Goal: Task Accomplishment & Management: Complete application form

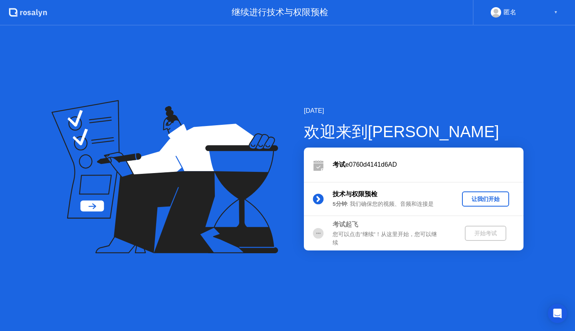
click at [485, 197] on div "让我们开始" at bounding box center [485, 200] width 41 height 8
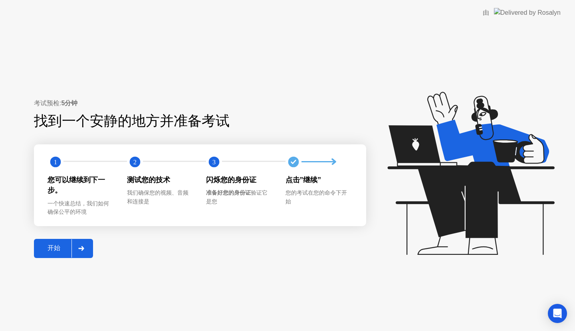
click at [44, 251] on div "开始" at bounding box center [53, 248] width 35 height 8
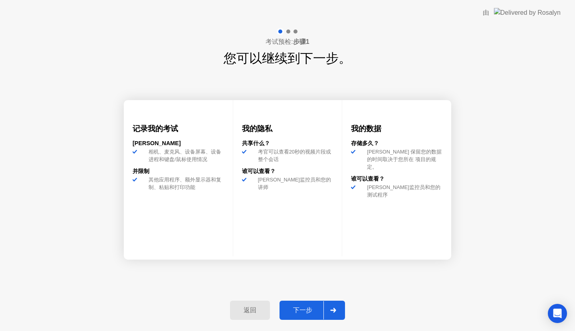
click at [300, 309] on div "下一步" at bounding box center [303, 311] width 42 height 8
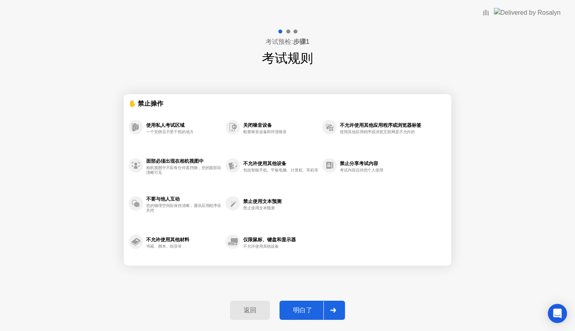
click at [301, 312] on div "明白了" at bounding box center [303, 311] width 42 height 8
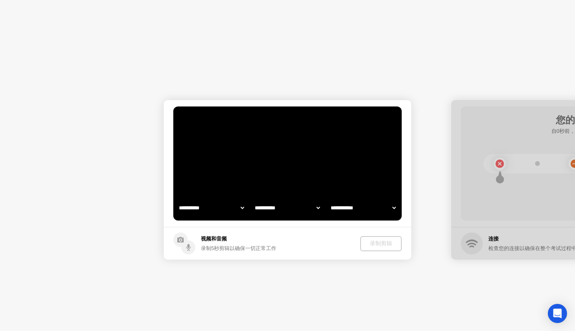
select select "**********"
select select "*******"
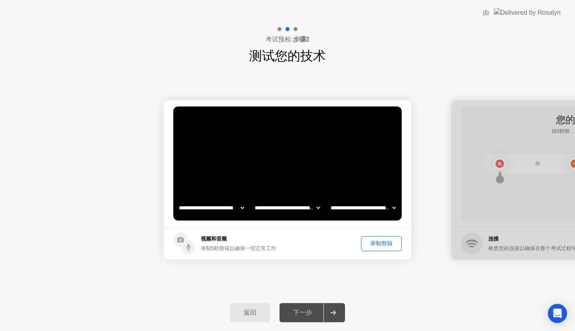
click at [371, 243] on div "录制剪辑" at bounding box center [381, 244] width 35 height 8
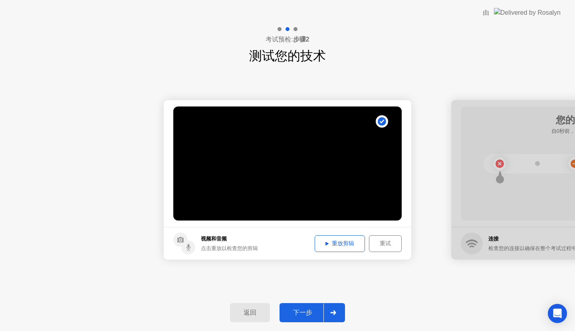
click at [344, 240] on div "重放剪辑" at bounding box center [339, 244] width 45 height 8
click at [348, 200] on video at bounding box center [287, 164] width 228 height 114
click at [296, 311] on div "下一步" at bounding box center [303, 313] width 42 height 8
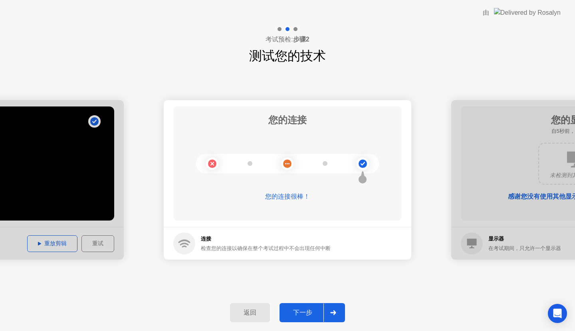
click at [317, 311] on div "下一步" at bounding box center [303, 313] width 42 height 8
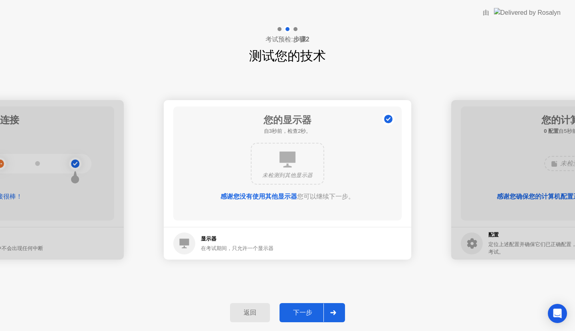
click at [309, 307] on button "下一步" at bounding box center [311, 312] width 65 height 19
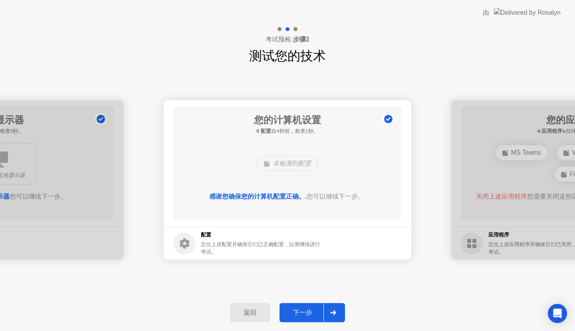
click at [309, 309] on div "下一步" at bounding box center [303, 313] width 42 height 8
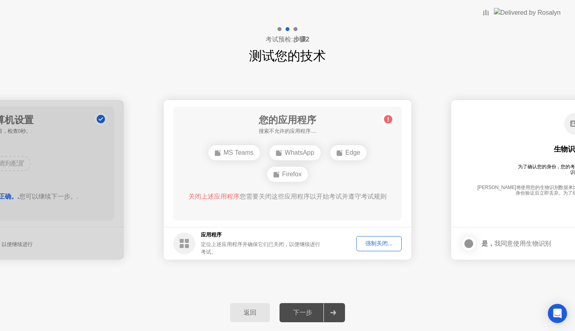
click at [375, 241] on div "强制关闭..." at bounding box center [379, 244] width 40 height 8
click at [378, 242] on div "强制关闭..." at bounding box center [379, 244] width 40 height 8
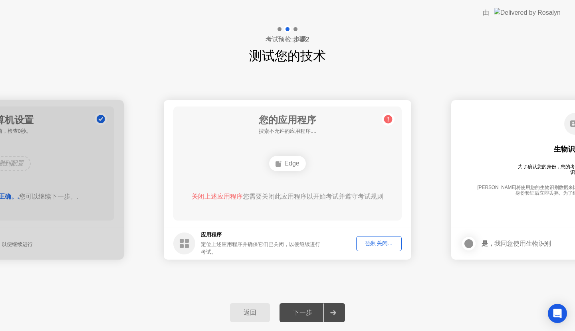
click at [314, 315] on div "下一步" at bounding box center [303, 313] width 42 height 8
click at [306, 315] on div "下一步" at bounding box center [303, 313] width 42 height 8
click at [285, 160] on div "Edge" at bounding box center [287, 163] width 36 height 15
click at [381, 245] on div "强制关闭..." at bounding box center [379, 244] width 40 height 8
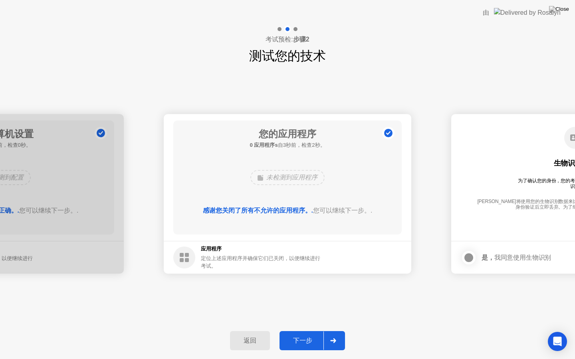
click at [305, 331] on div "下一步" at bounding box center [303, 341] width 42 height 8
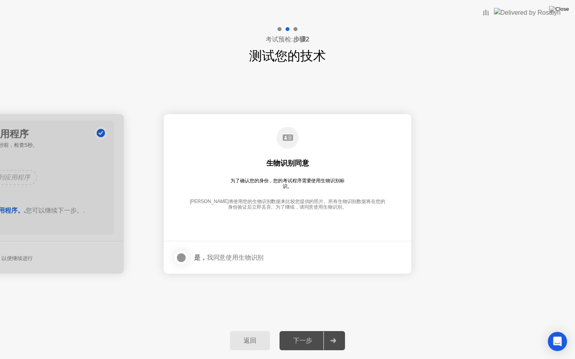
click at [181, 259] on div at bounding box center [181, 258] width 10 height 10
click at [305, 331] on div "下一步" at bounding box center [303, 341] width 42 height 8
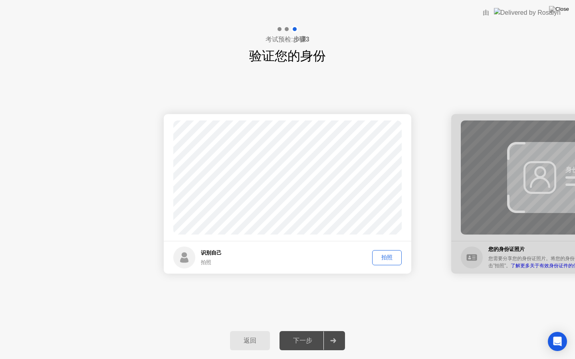
click at [387, 257] on div "拍照" at bounding box center [387, 258] width 24 height 8
click at [302, 331] on div "下一步" at bounding box center [303, 341] width 42 height 8
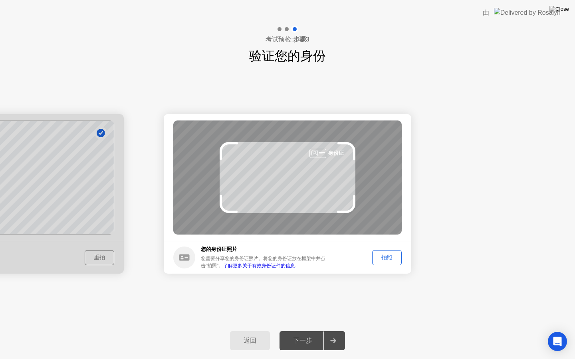
click at [389, 259] on div "拍照" at bounding box center [387, 258] width 24 height 8
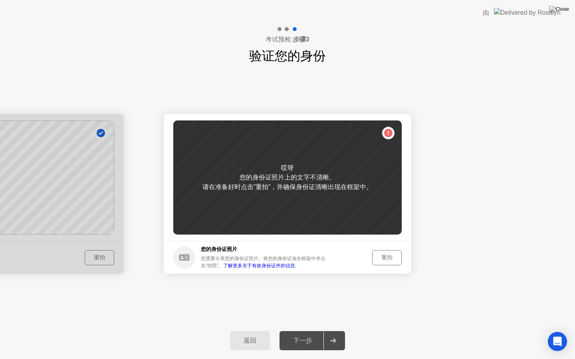
click at [382, 254] on div "重拍" at bounding box center [387, 258] width 24 height 8
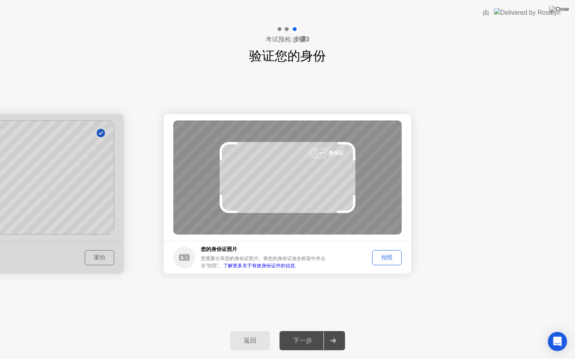
click at [391, 255] on div "拍照" at bounding box center [387, 258] width 24 height 8
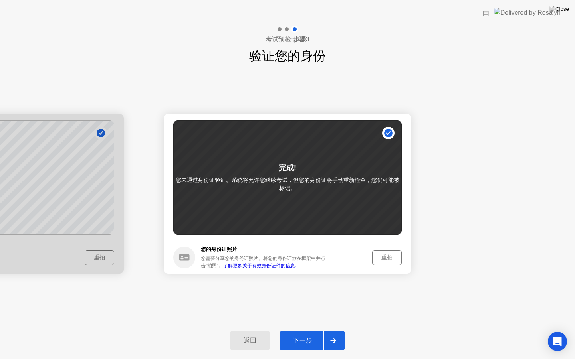
drag, startPoint x: 302, startPoint y: 339, endPoint x: 297, endPoint y: 340, distance: 5.0
click at [297, 331] on div "下一步" at bounding box center [303, 341] width 42 height 8
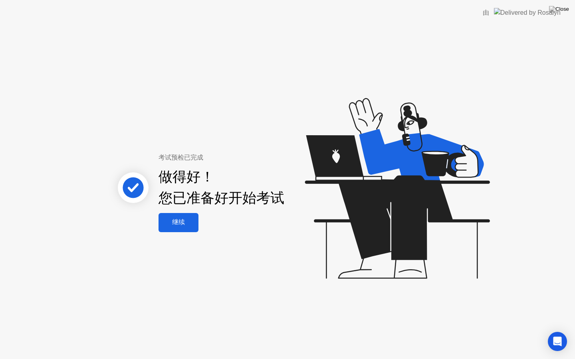
click at [173, 224] on div "继续" at bounding box center [178, 222] width 35 height 8
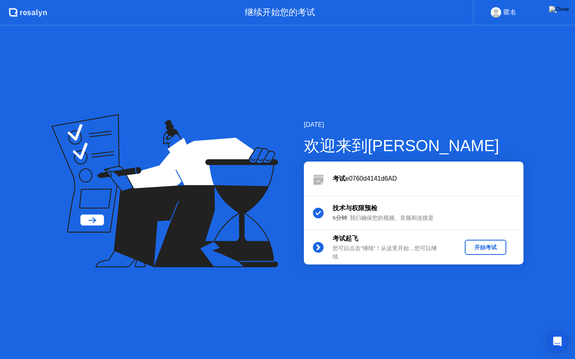
click at [479, 249] on div "开始考试" at bounding box center [485, 248] width 35 height 8
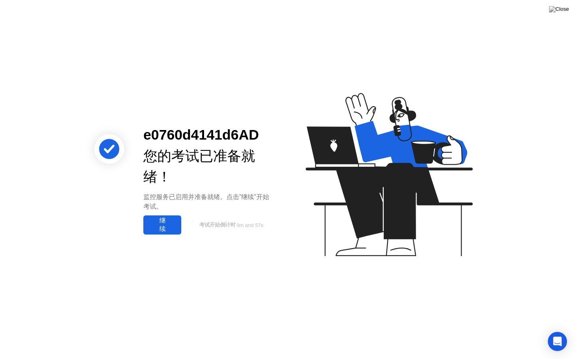
click at [162, 224] on div "继续" at bounding box center [162, 225] width 33 height 17
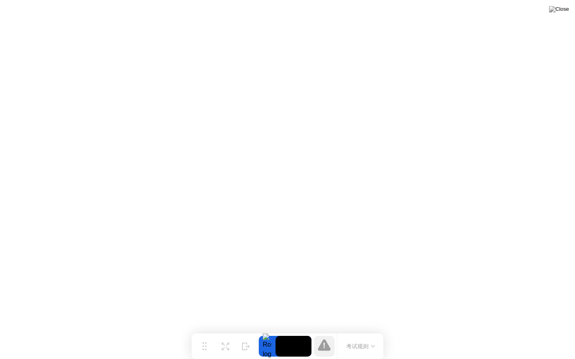
click at [286, 331] on video at bounding box center [293, 346] width 36 height 21
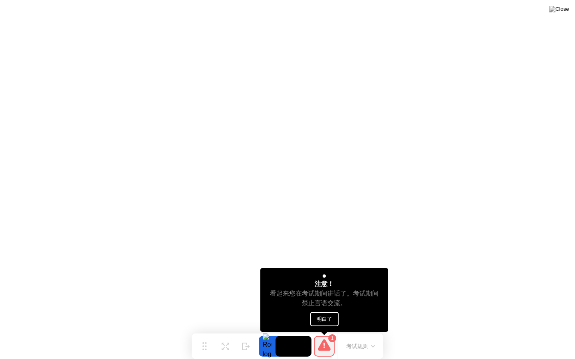
click at [319, 331] on icon at bounding box center [324, 345] width 13 height 13
click at [323, 331] on icon at bounding box center [324, 345] width 13 height 12
click at [324, 317] on button "明白了" at bounding box center [324, 319] width 28 height 14
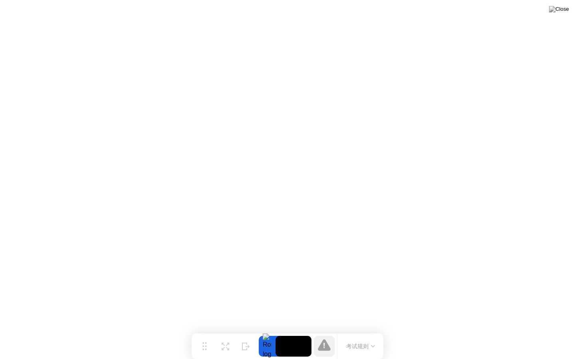
click at [301, 331] on video at bounding box center [293, 346] width 36 height 21
click at [359, 331] on button "考试规则" at bounding box center [361, 346] width 34 height 8
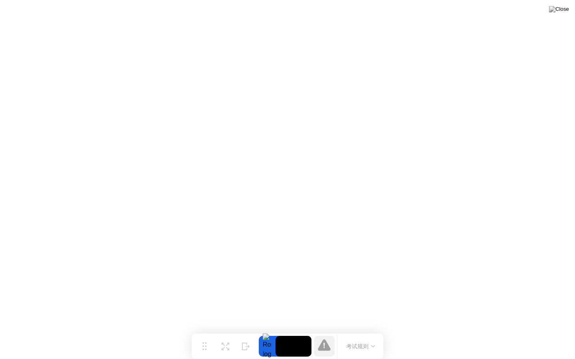
click at [269, 331] on div at bounding box center [267, 346] width 17 height 21
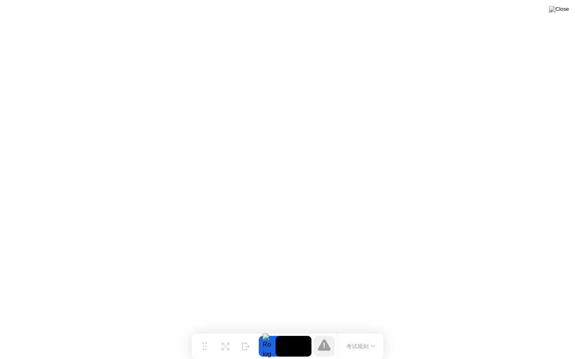
click at [269, 331] on div at bounding box center [267, 346] width 17 height 21
click at [294, 331] on video at bounding box center [293, 346] width 36 height 21
click at [366, 331] on button "考试规则" at bounding box center [361, 346] width 34 height 8
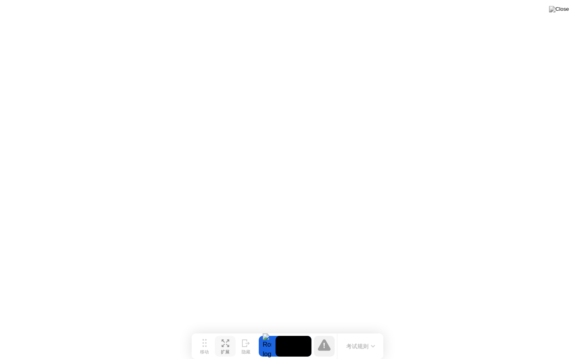
click at [226, 331] on div "扩展" at bounding box center [225, 353] width 9 height 6
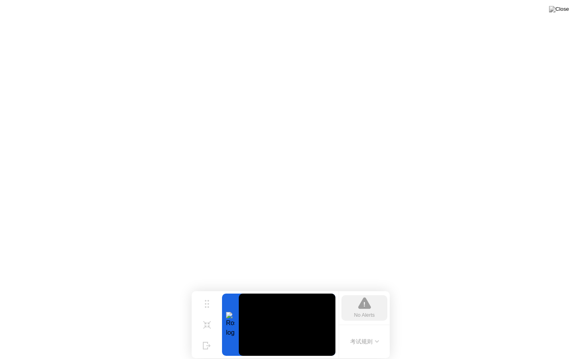
click at [372, 307] on div "No Alerts" at bounding box center [364, 308] width 46 height 26
click at [205, 325] on icon at bounding box center [207, 322] width 8 height 8
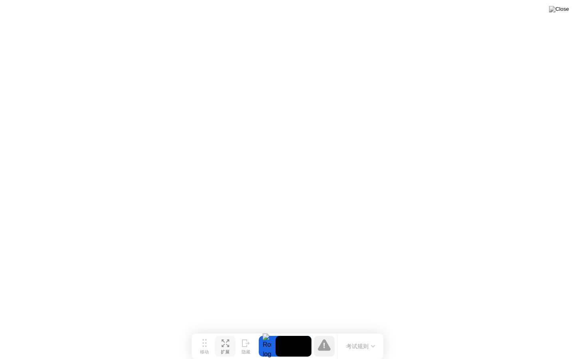
click at [227, 331] on div "扩展" at bounding box center [225, 353] width 9 height 6
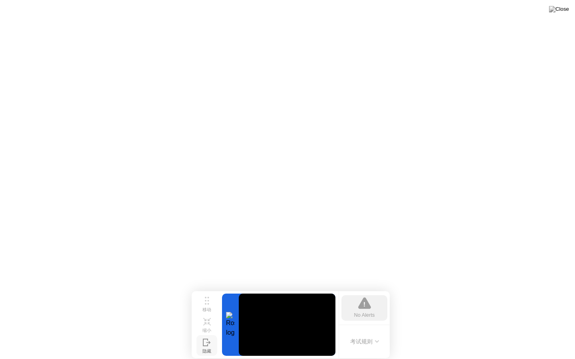
click at [212, 331] on button "隐藏" at bounding box center [206, 345] width 21 height 21
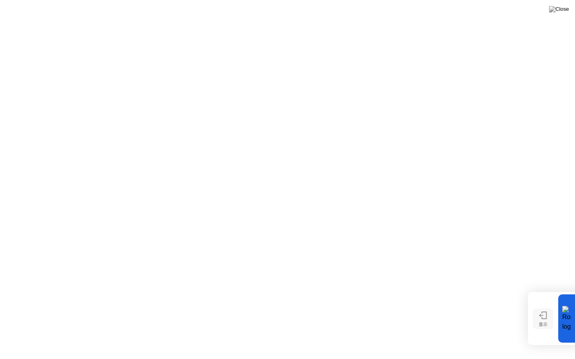
click at [550, 322] on button "显示" at bounding box center [542, 319] width 21 height 21
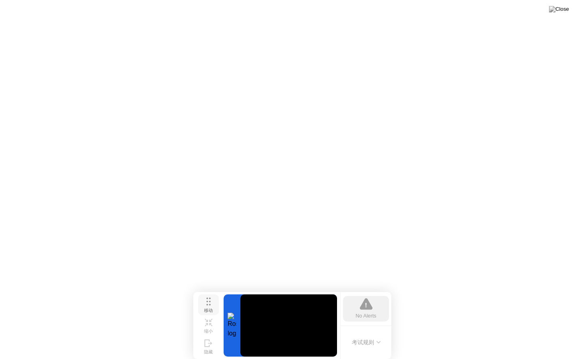
drag, startPoint x: 201, startPoint y: 303, endPoint x: 202, endPoint y: 310, distance: 7.8
click at [202, 310] on button "移动" at bounding box center [208, 305] width 21 height 21
drag, startPoint x: 203, startPoint y: 311, endPoint x: 206, endPoint y: 288, distance: 23.0
click at [206, 308] on div "移动" at bounding box center [205, 311] width 9 height 6
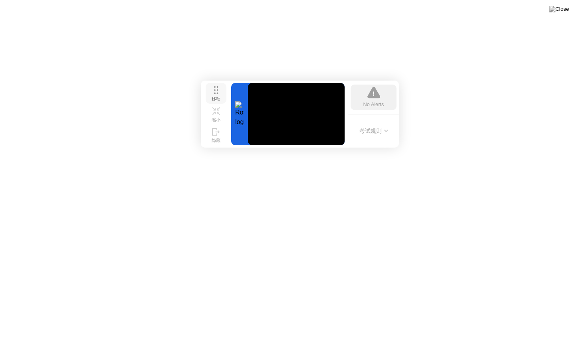
drag, startPoint x: 210, startPoint y: 277, endPoint x: 213, endPoint y: 75, distance: 202.8
click at [214, 86] on icon at bounding box center [216, 90] width 4 height 8
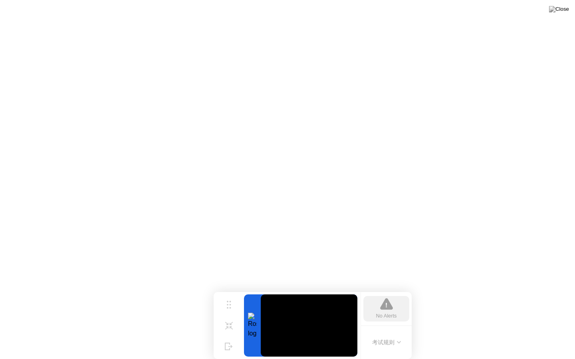
drag, startPoint x: 211, startPoint y: 79, endPoint x: 227, endPoint y: 359, distance: 280.3
click at [227, 331] on div "移动 缩小 隐藏 No Alerts 考试规则" at bounding box center [313, 325] width 198 height 67
click at [228, 322] on icon at bounding box center [229, 323] width 8 height 8
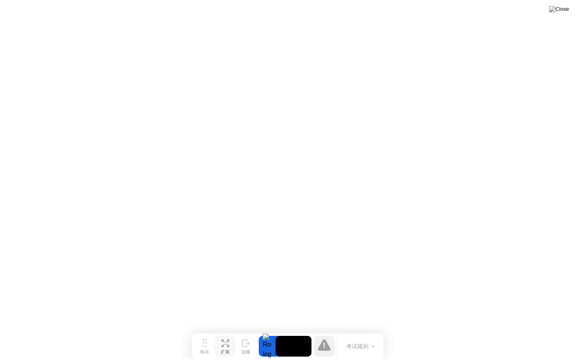
click at [369, 331] on button "考试规则" at bounding box center [361, 346] width 34 height 8
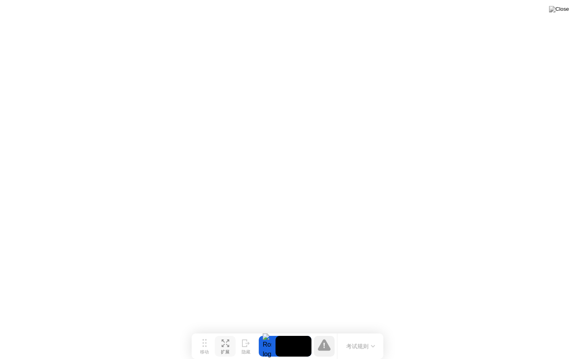
click at [222, 331] on icon at bounding box center [223, 345] width 3 height 3
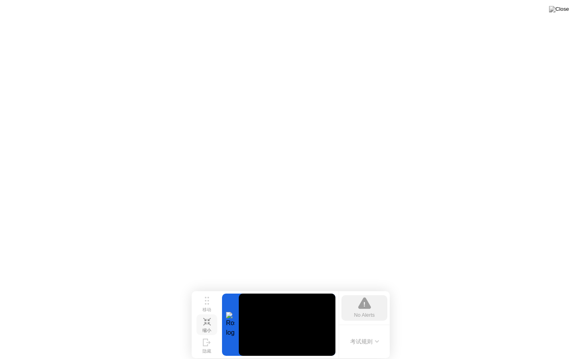
click at [230, 311] on div at bounding box center [230, 325] width 17 height 62
click at [208, 331] on button "隐藏" at bounding box center [206, 345] width 21 height 21
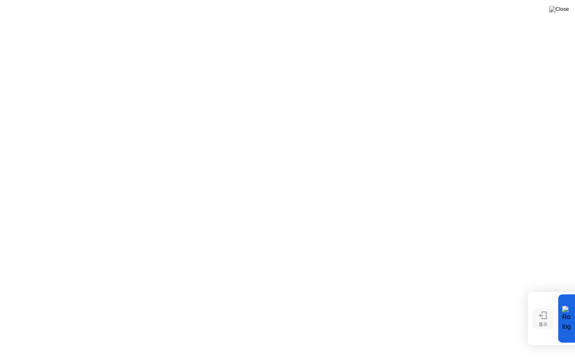
click at [552, 317] on button "显示" at bounding box center [542, 319] width 21 height 21
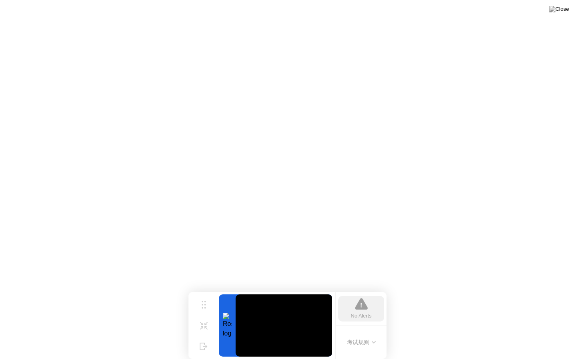
click at [315, 313] on video at bounding box center [283, 326] width 97 height 62
click at [366, 331] on button "考试规则" at bounding box center [361, 342] width 34 height 8
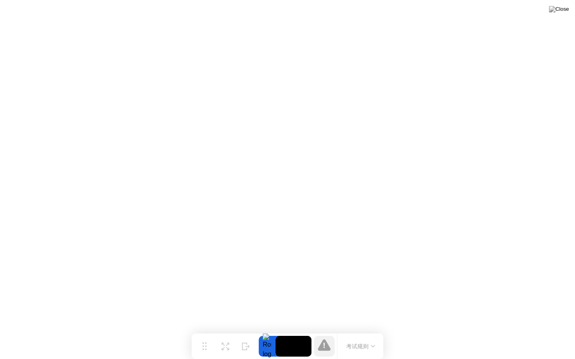
click at [353, 331] on button "考试规则" at bounding box center [361, 346] width 34 height 8
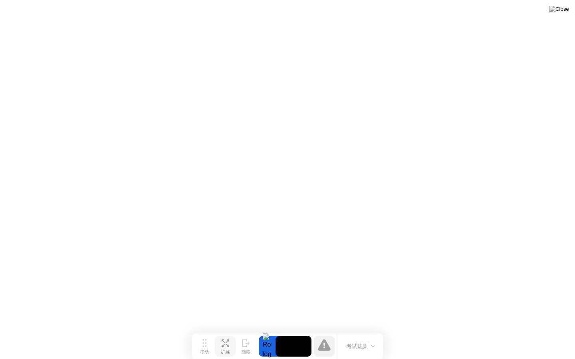
click at [220, 331] on button "扩展" at bounding box center [225, 346] width 21 height 21
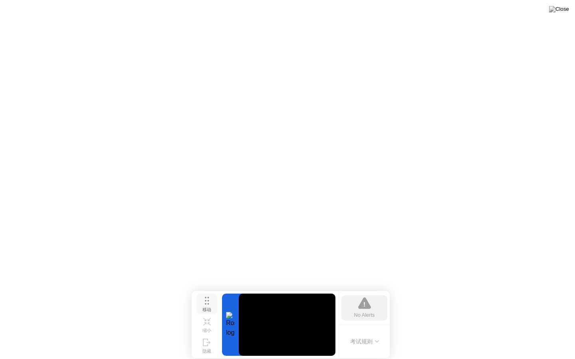
click at [211, 307] on div "移动" at bounding box center [206, 310] width 9 height 6
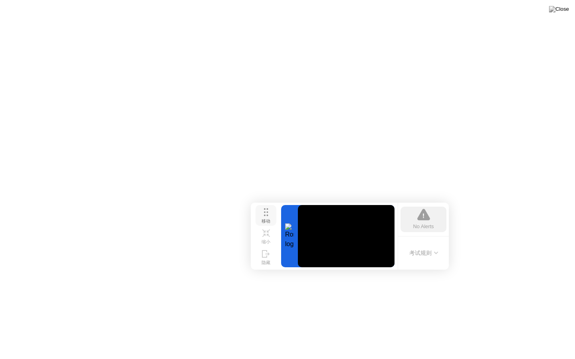
drag, startPoint x: 210, startPoint y: 309, endPoint x: 313, endPoint y: 164, distance: 178.0
click at [270, 219] on div "移动" at bounding box center [265, 222] width 9 height 6
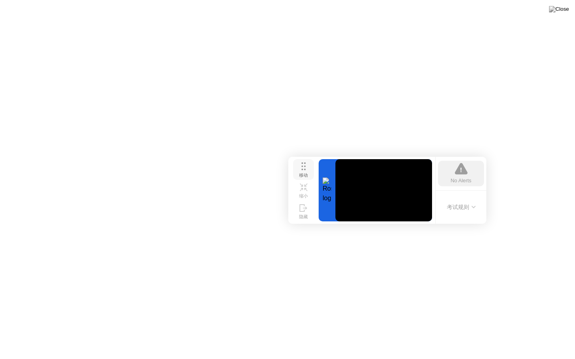
drag, startPoint x: 300, startPoint y: 168, endPoint x: 334, endPoint y: 133, distance: 49.1
click at [314, 159] on button "移动" at bounding box center [303, 169] width 21 height 21
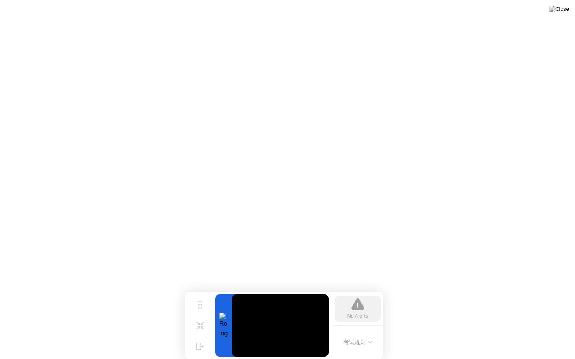
drag, startPoint x: 337, startPoint y: 139, endPoint x: 200, endPoint y: 359, distance: 259.6
click at [200, 331] on div "移动 缩小 隐藏 No Alerts 考试规则" at bounding box center [284, 325] width 198 height 67
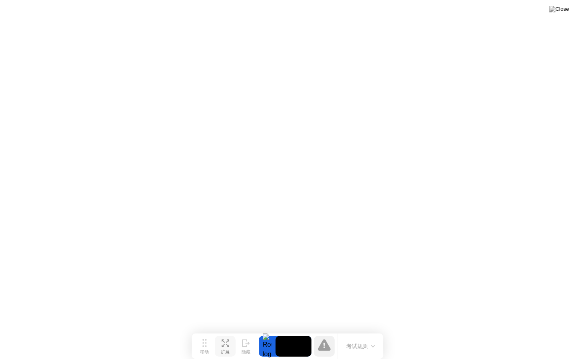
click at [228, 331] on button "扩展" at bounding box center [225, 346] width 21 height 21
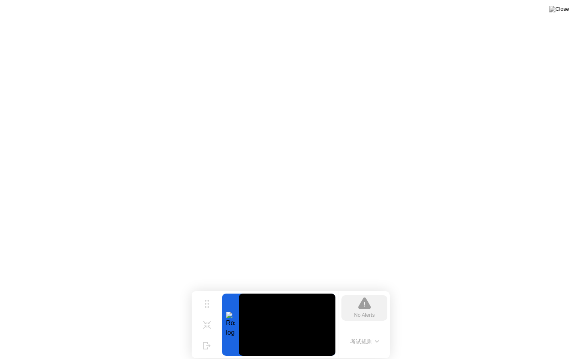
click at [365, 331] on div "考试规则" at bounding box center [363, 342] width 51 height 34
click at [367, 331] on button "考试规则" at bounding box center [365, 342] width 34 height 8
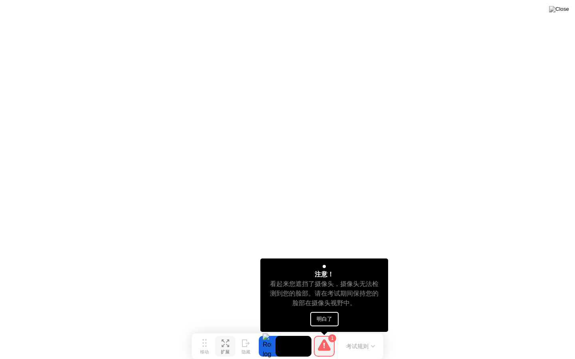
click at [226, 331] on div "扩展" at bounding box center [225, 353] width 9 height 6
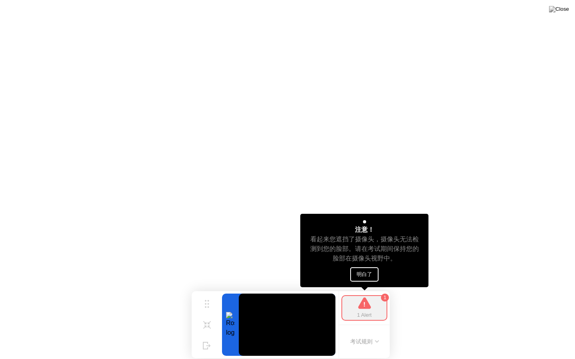
click at [364, 309] on icon at bounding box center [364, 304] width 13 height 12
click at [366, 271] on button "明白了" at bounding box center [364, 274] width 28 height 14
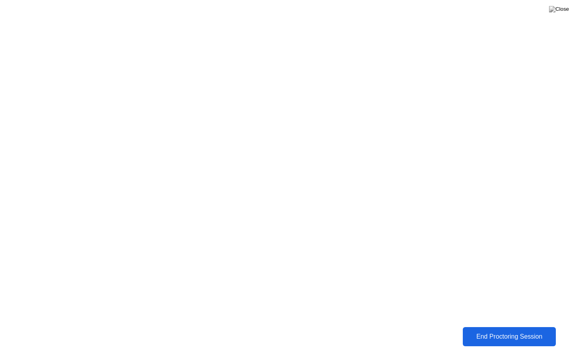
click at [487, 331] on div "End Proctoring Session" at bounding box center [509, 336] width 88 height 7
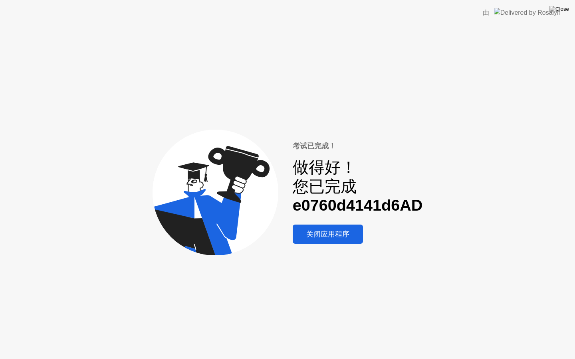
click at [319, 239] on div "关闭应用程序" at bounding box center [327, 235] width 65 height 10
